Goal: Check status: Check status

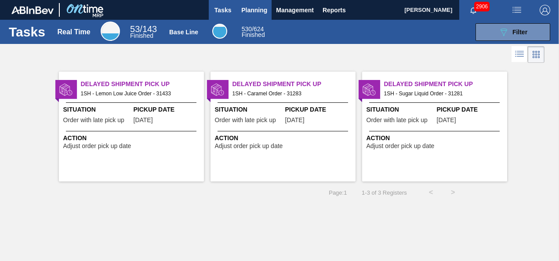
click at [252, 14] on span "Planning" at bounding box center [254, 10] width 26 height 11
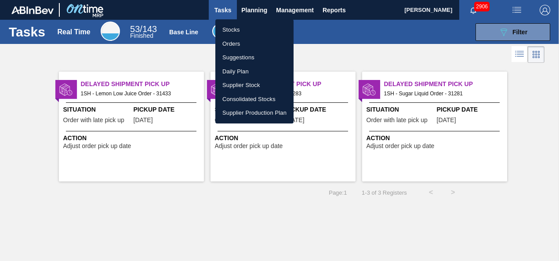
click at [238, 27] on li "Stocks" at bounding box center [254, 30] width 78 height 14
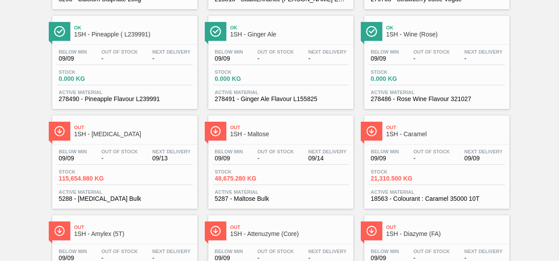
scroll to position [264, 0]
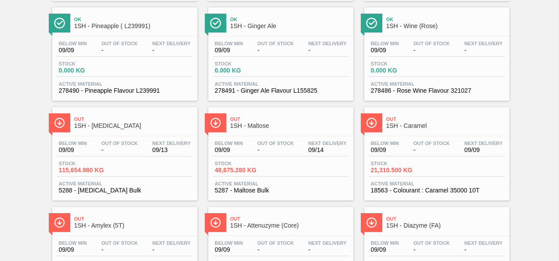
click at [134, 131] on div "Out 1SH - [MEDICAL_DATA]" at bounding box center [133, 123] width 119 height 20
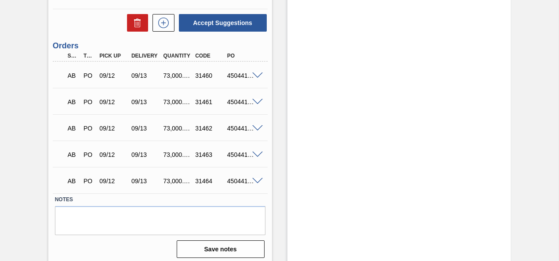
scroll to position [672, 0]
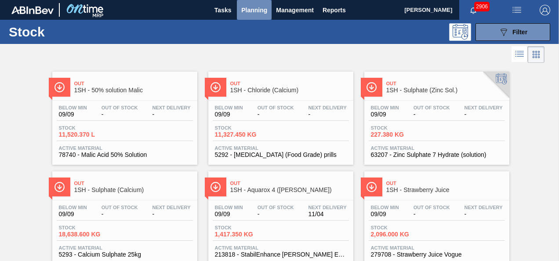
click at [250, 7] on span "Planning" at bounding box center [254, 10] width 26 height 11
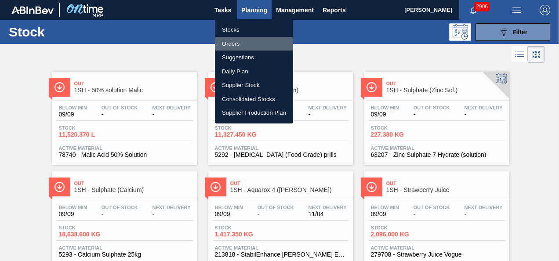
click at [233, 39] on li "Orders" at bounding box center [254, 44] width 78 height 14
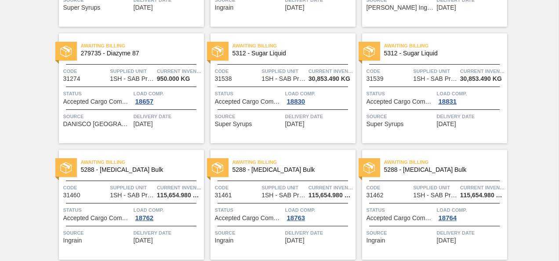
scroll to position [199, 0]
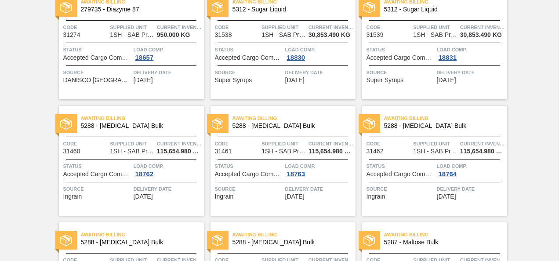
click at [158, 125] on span "5288 - [MEDICAL_DATA] Bulk" at bounding box center [139, 126] width 116 height 7
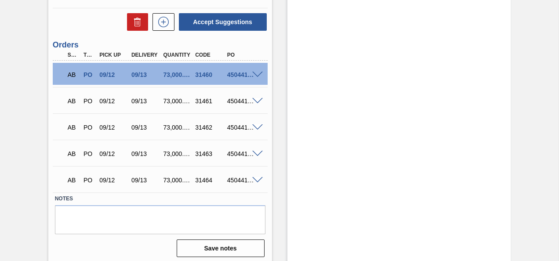
scroll to position [672, 0]
